Goal: Use online tool/utility: Utilize a website feature to perform a specific function

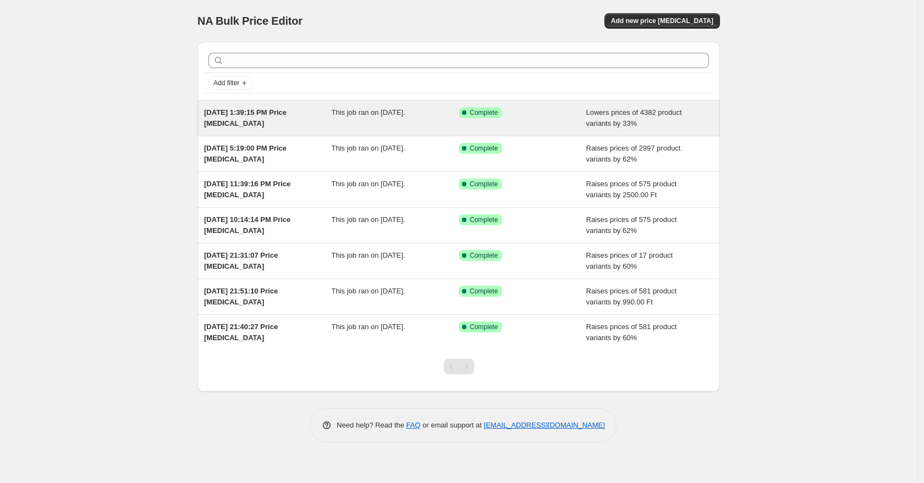
click at [574, 112] on div "Success Complete Complete" at bounding box center [523, 118] width 128 height 22
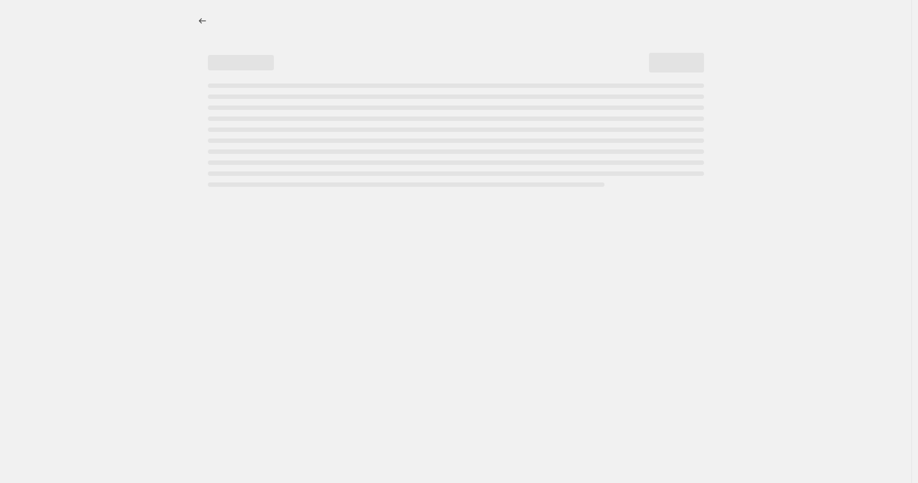
select select "percentage"
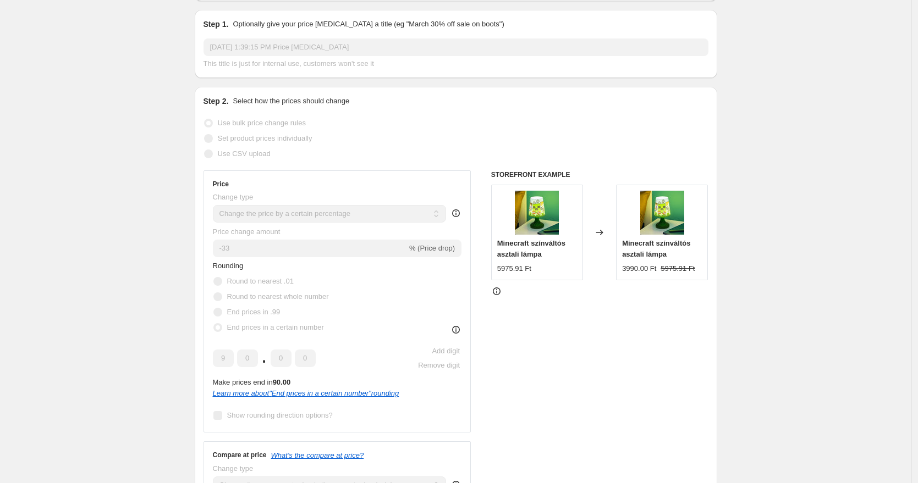
scroll to position [7, 0]
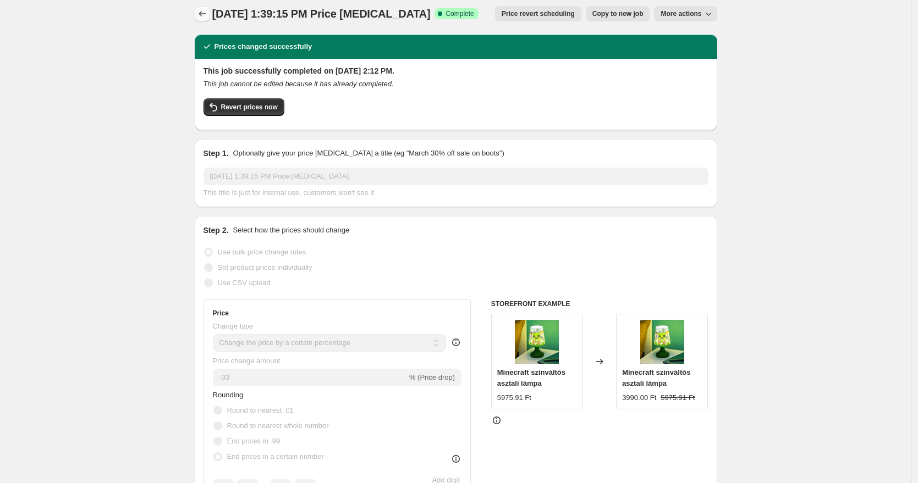
click at [208, 15] on icon "Price change jobs" at bounding box center [202, 13] width 11 height 11
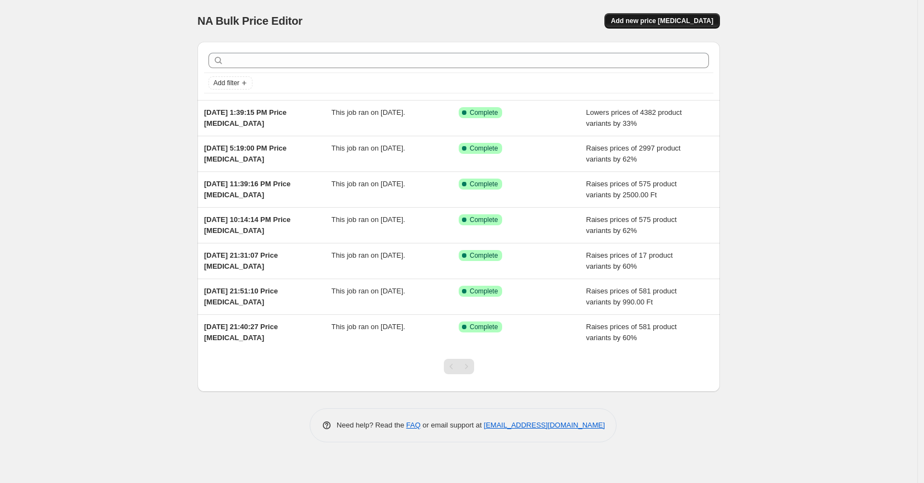
click at [642, 16] on span "Add new price [MEDICAL_DATA]" at bounding box center [662, 20] width 102 height 9
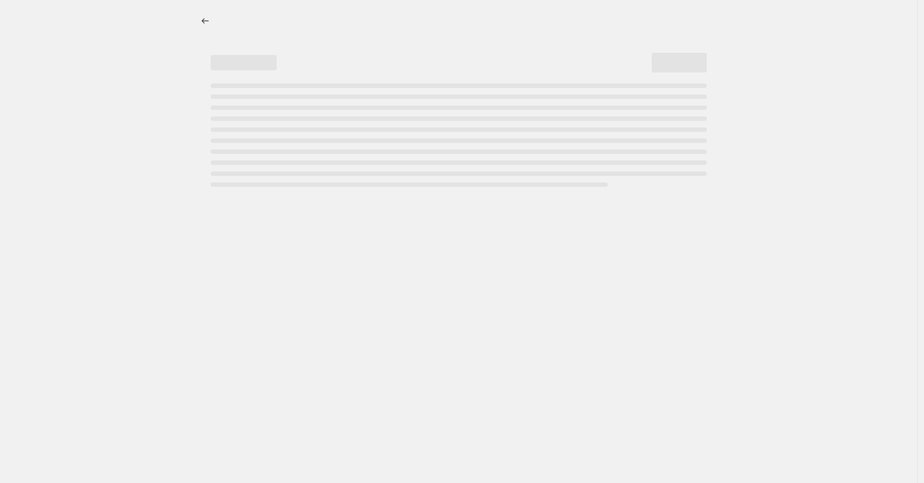
select select "percentage"
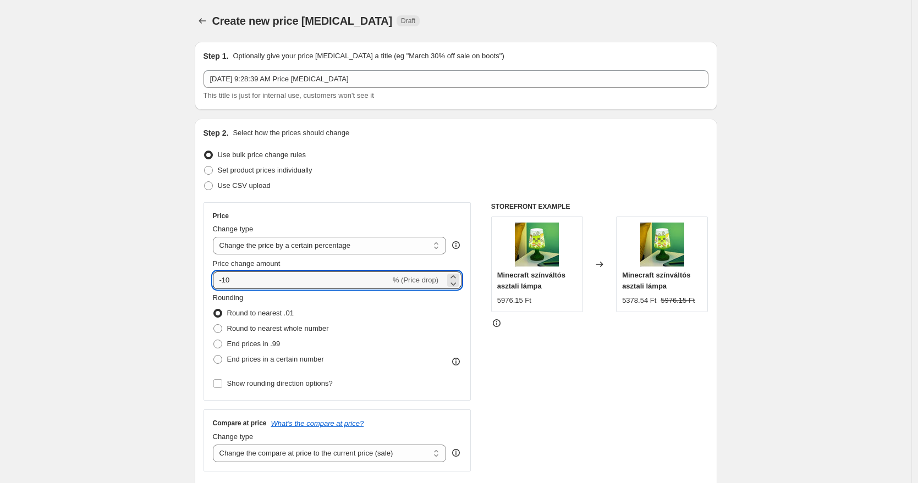
drag, startPoint x: 274, startPoint y: 278, endPoint x: 154, endPoint y: 272, distance: 119.5
type input "35"
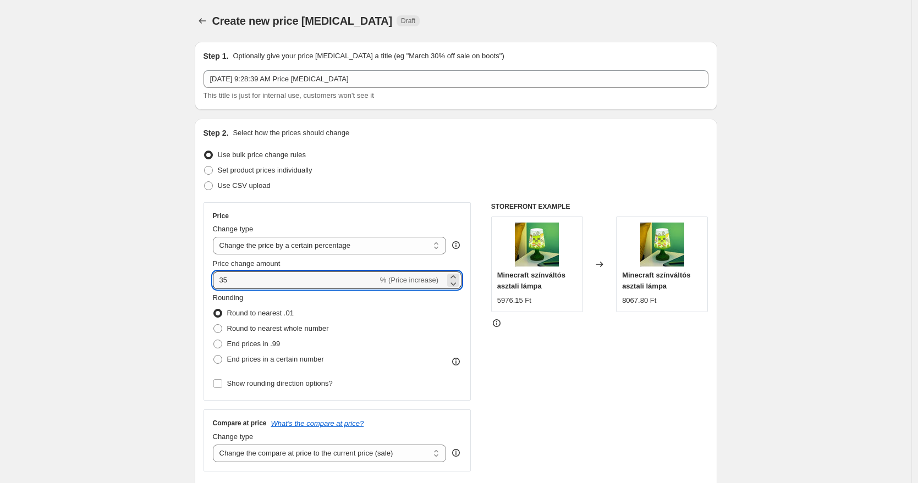
drag, startPoint x: 266, startPoint y: 282, endPoint x: 163, endPoint y: 277, distance: 103.5
type input "-35"
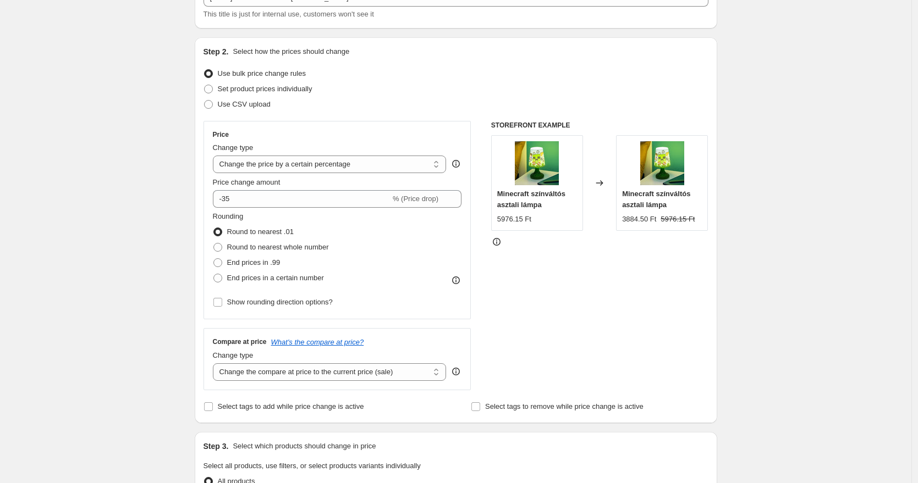
scroll to position [90, 0]
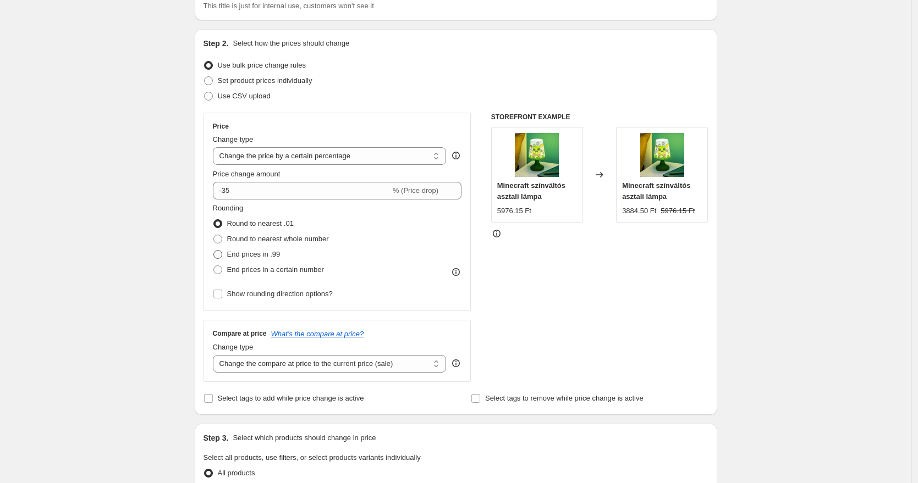
click at [263, 256] on span "End prices in .99" at bounding box center [253, 254] width 53 height 8
click at [214, 251] on input "End prices in .99" at bounding box center [213, 250] width 1 height 1
radio input "true"
drag, startPoint x: 259, startPoint y: 269, endPoint x: 256, endPoint y: 281, distance: 11.9
click at [259, 270] on span "End prices in a certain number" at bounding box center [275, 270] width 97 height 8
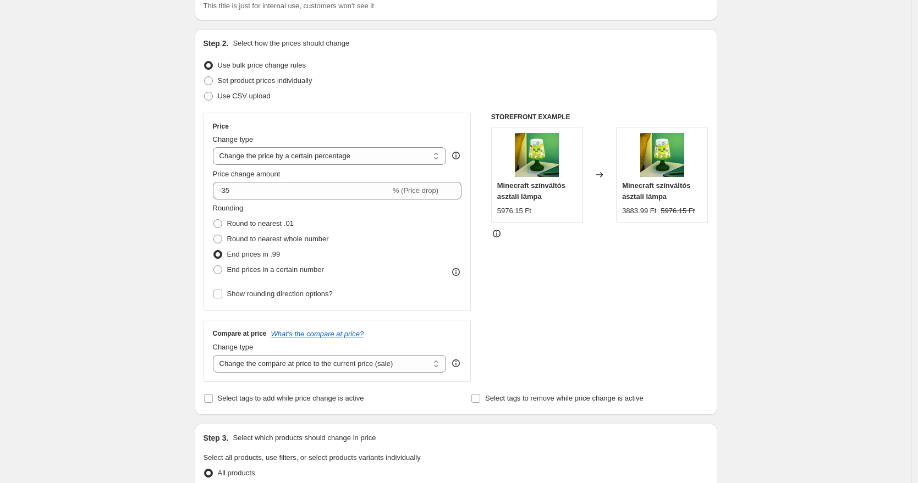
click at [214, 266] on input "End prices in a certain number" at bounding box center [213, 266] width 1 height 1
radio input "true"
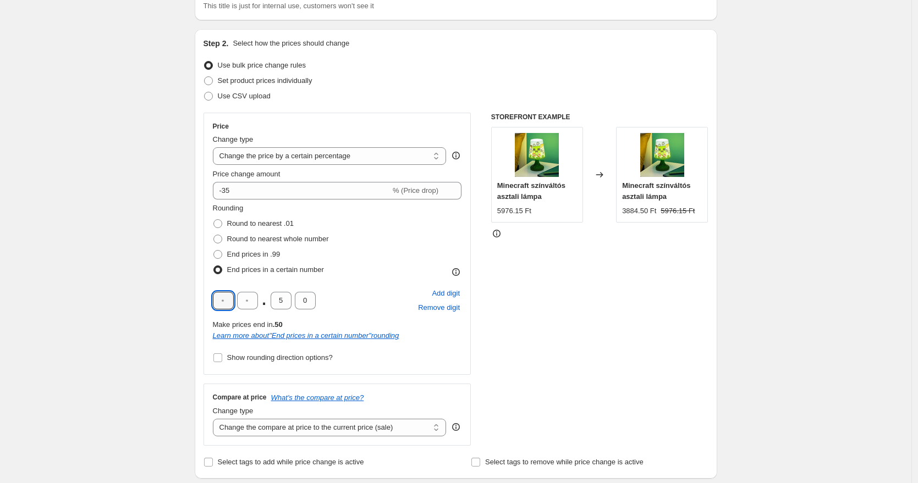
drag, startPoint x: 228, startPoint y: 303, endPoint x: 228, endPoint y: 311, distance: 7.7
click at [228, 303] on input "text" at bounding box center [223, 301] width 21 height 18
type input "8"
type input "5"
type input "0"
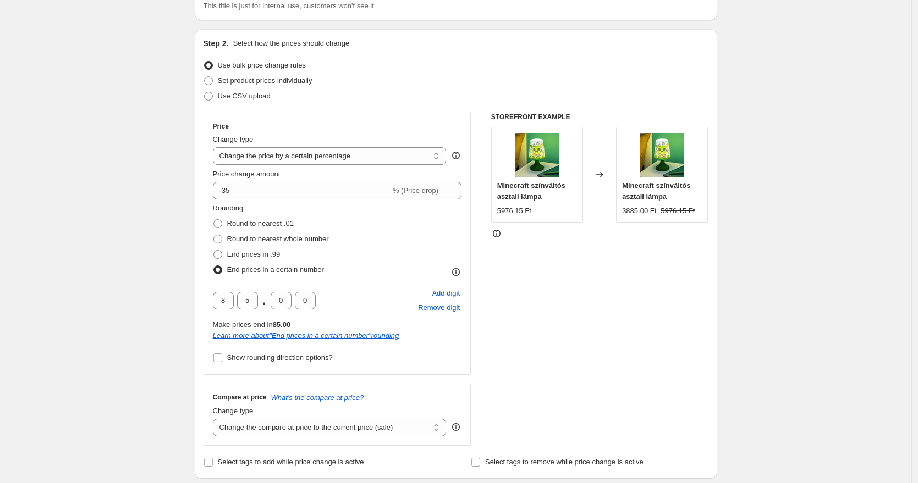
click at [538, 313] on div "STOREFRONT EXAMPLE Minecraft színváltós asztali lámpa 5976.15 Ft Changed to Min…" at bounding box center [599, 279] width 217 height 333
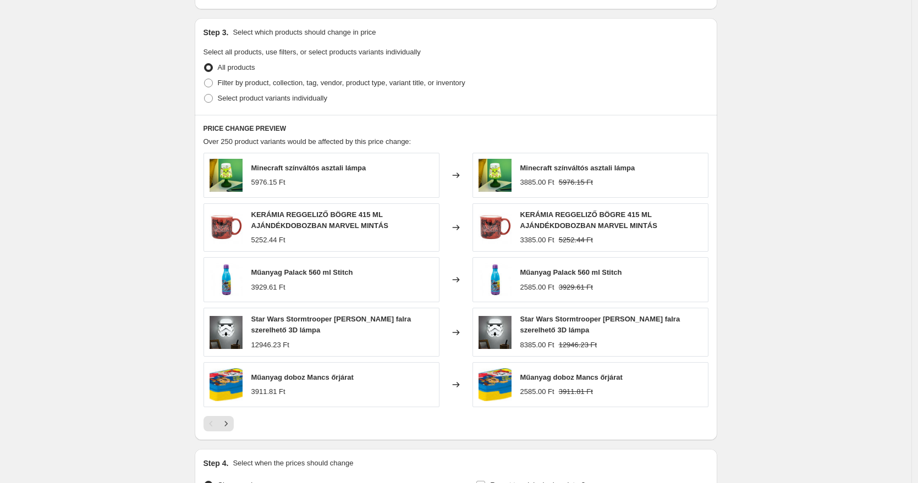
scroll to position [677, 0]
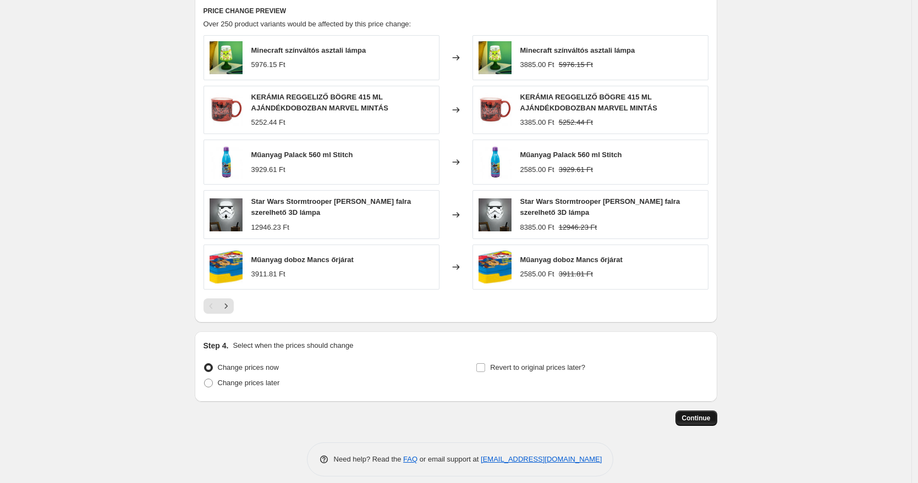
click at [697, 417] on span "Continue" at bounding box center [696, 418] width 29 height 9
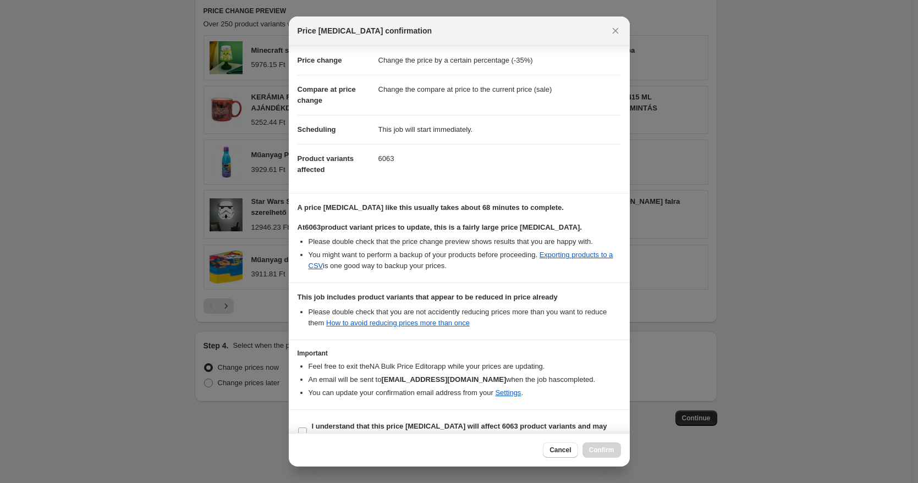
scroll to position [40, 0]
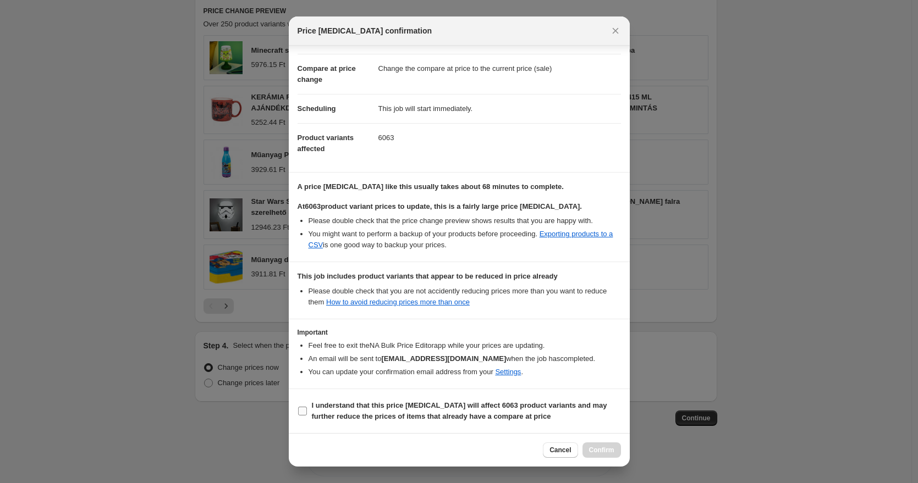
drag, startPoint x: 352, startPoint y: 416, endPoint x: 384, endPoint y: 420, distance: 32.7
click at [352, 416] on b "I understand that this price [MEDICAL_DATA] will affect 6063 product variants a…" at bounding box center [459, 410] width 295 height 19
click at [307, 416] on input "I understand that this price [MEDICAL_DATA] will affect 6063 product variants a…" at bounding box center [302, 411] width 9 height 9
checkbox input "true"
click at [612, 449] on span "Confirm" at bounding box center [601, 450] width 25 height 9
